Goal: Task Accomplishment & Management: Manage account settings

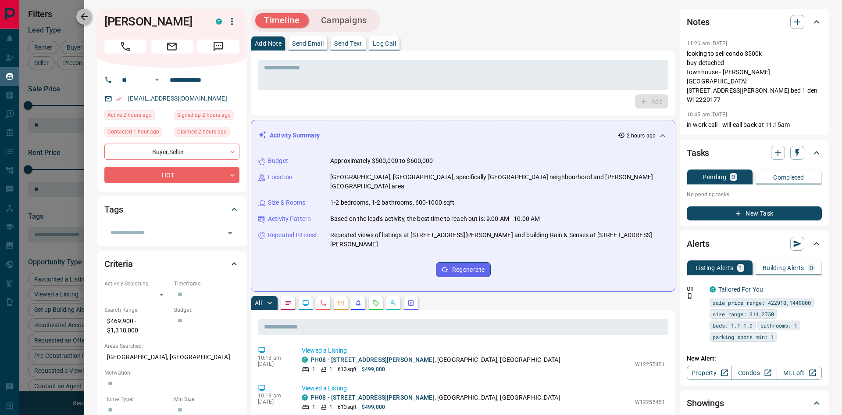
click at [83, 14] on icon "button" at bounding box center [84, 16] width 7 height 7
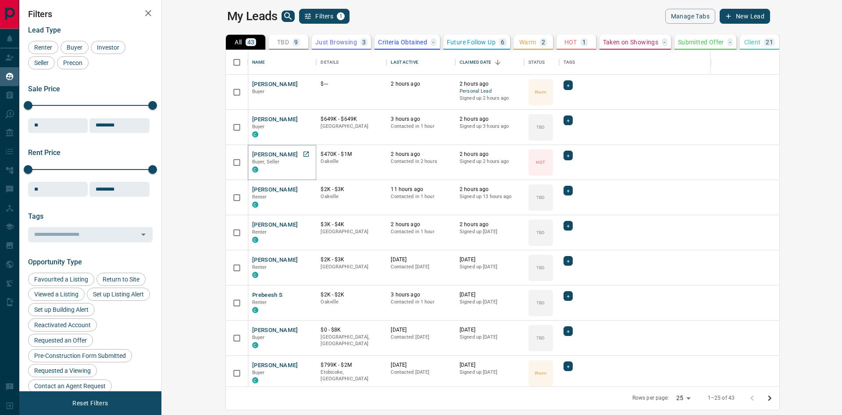
click at [252, 153] on button "[PERSON_NAME]" at bounding box center [275, 154] width 46 height 8
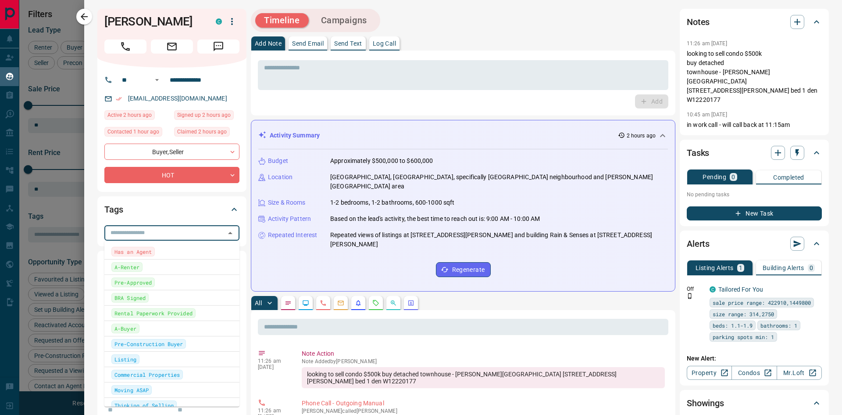
click at [167, 234] on input "text" at bounding box center [164, 233] width 115 height 10
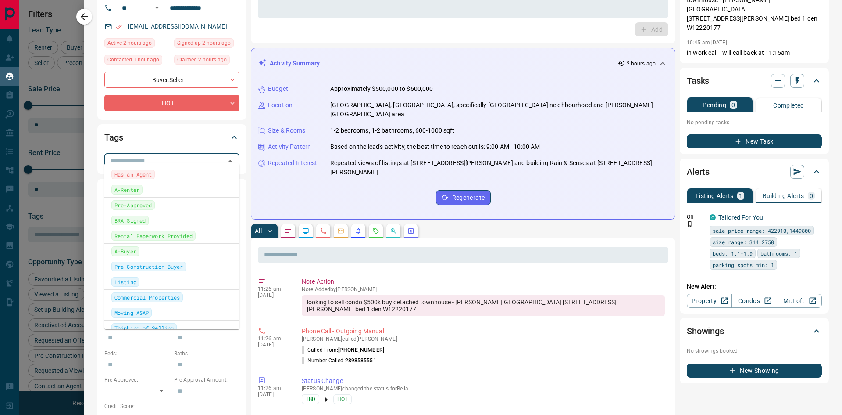
scroll to position [88, 0]
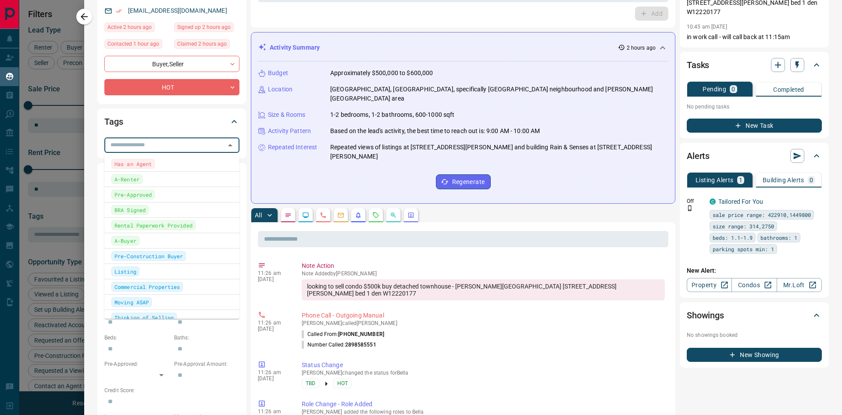
click at [133, 240] on span "A-Buyer" at bounding box center [126, 240] width 22 height 9
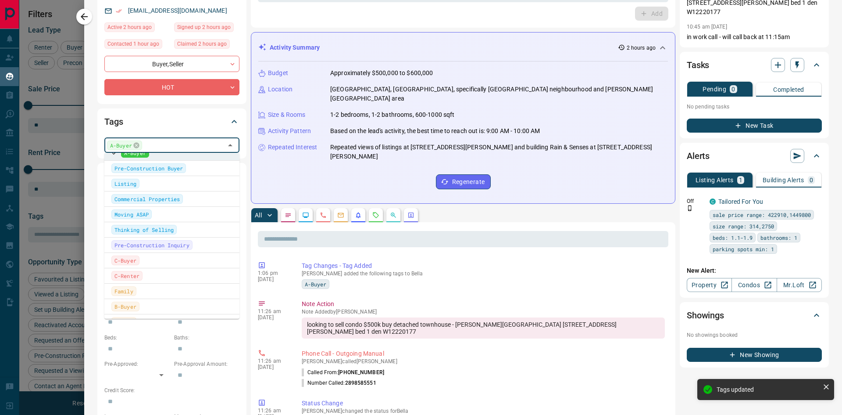
click at [143, 215] on span "Moving ASAP" at bounding box center [132, 214] width 34 height 9
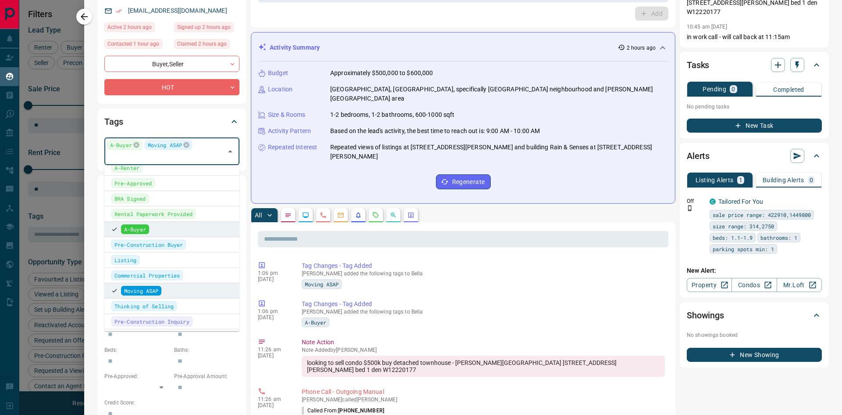
scroll to position [44, 0]
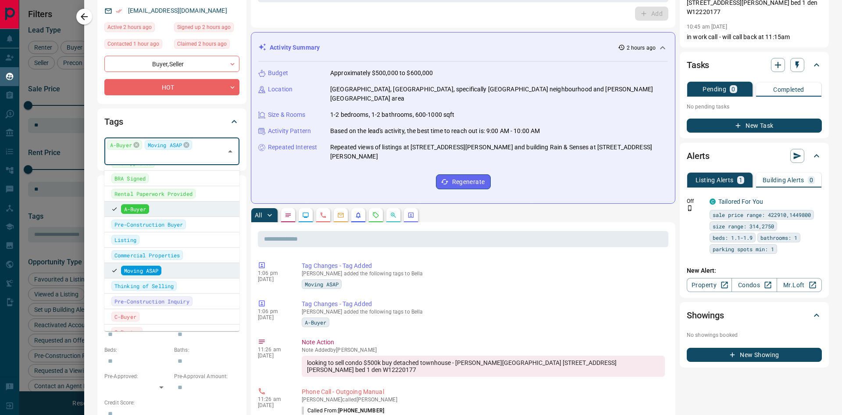
click at [181, 286] on div "Thinking of Selling" at bounding box center [171, 286] width 121 height 10
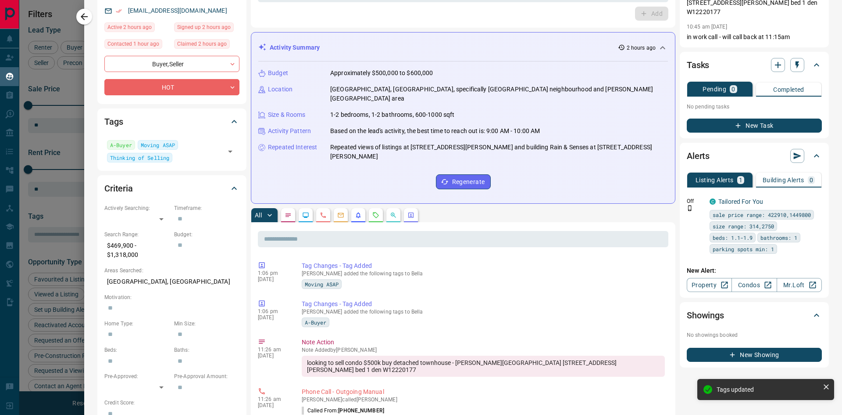
click at [229, 119] on icon at bounding box center [234, 121] width 11 height 11
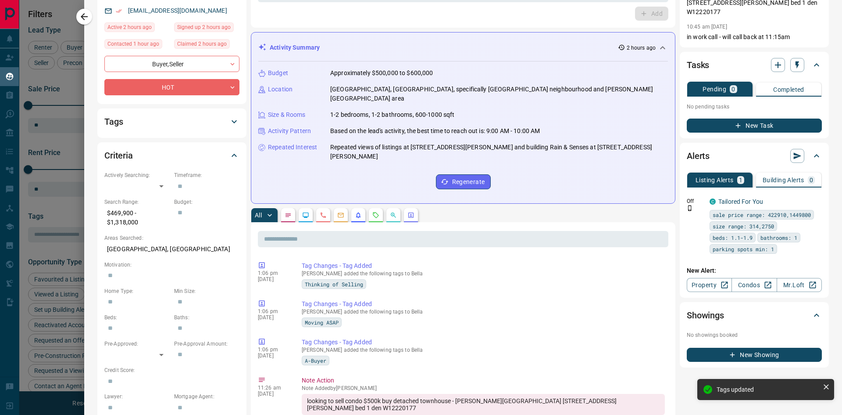
click at [217, 118] on div "Tags" at bounding box center [166, 122] width 125 height 14
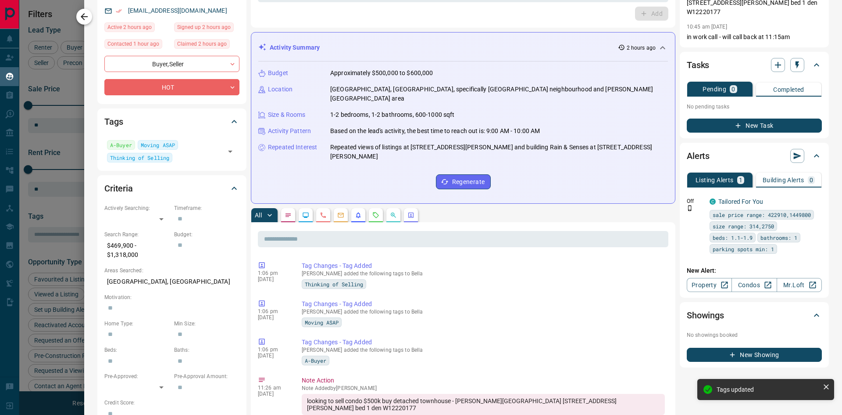
click at [82, 12] on icon "button" at bounding box center [84, 16] width 11 height 11
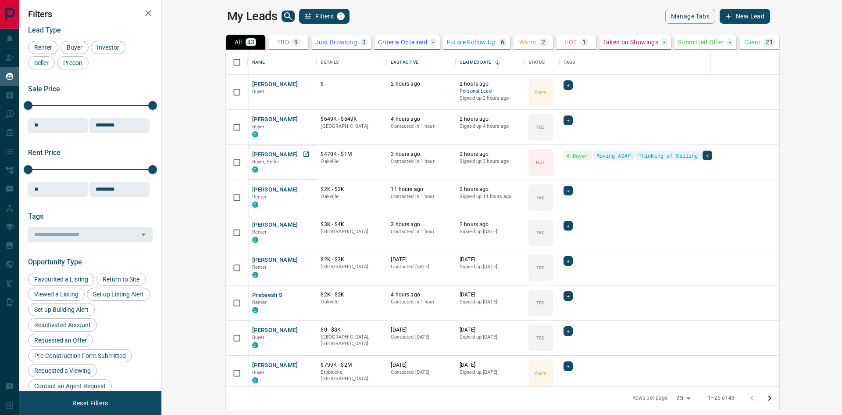
click at [252, 151] on button "[PERSON_NAME]" at bounding box center [275, 154] width 46 height 8
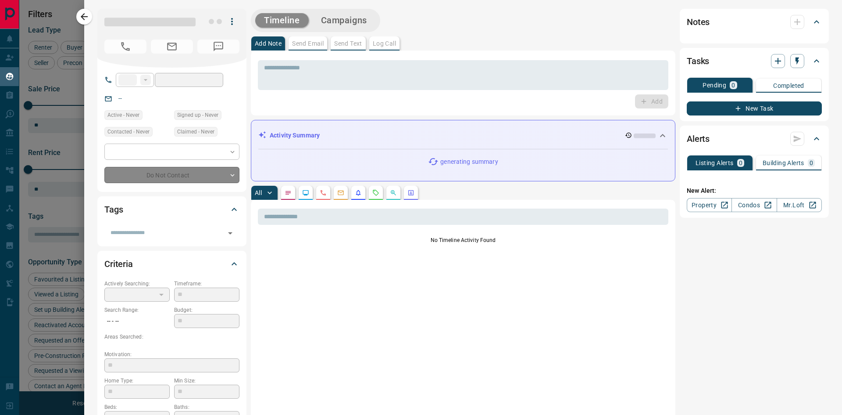
type input "**"
type input "**********"
type input "*"
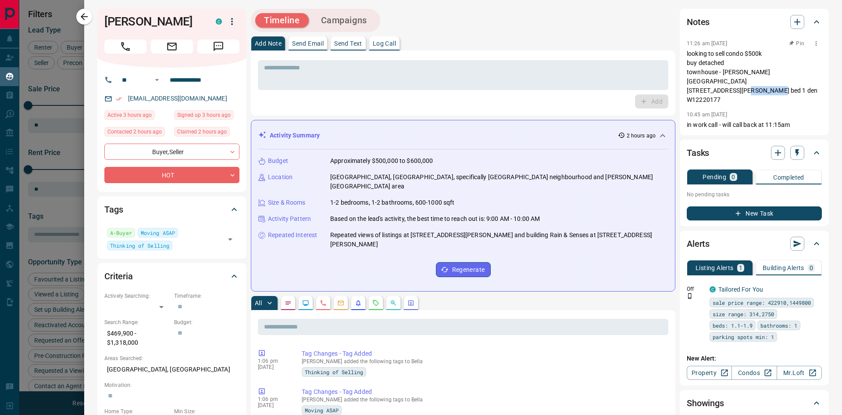
drag, startPoint x: 717, startPoint y: 90, endPoint x: 680, endPoint y: 90, distance: 36.9
click at [687, 90] on p "looking to sell condo $500k buy detached townhouse - [PERSON_NAME][GEOGRAPHIC_D…" at bounding box center [754, 76] width 135 height 55
copy p "W12220177"
click at [78, 15] on button "button" at bounding box center [84, 17] width 16 height 16
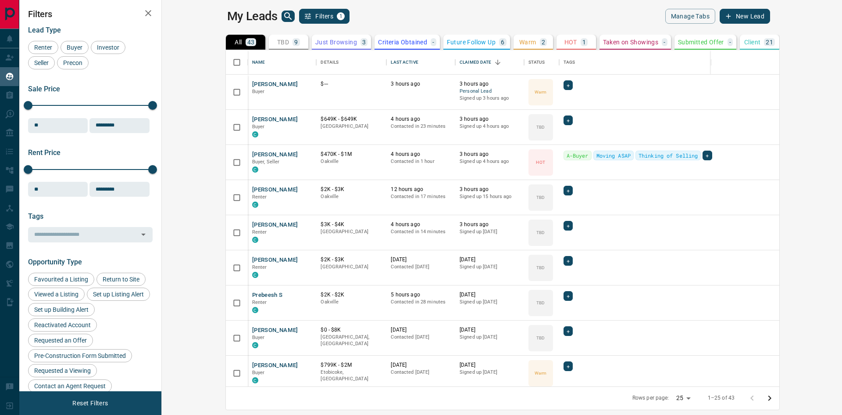
click at [680, 8] on div "My Leads Filters 1 Manage Tabs New Lead All 43 TBD 9 Do Not Contact - Not Respo…" at bounding box center [430, 202] width 823 height 404
